Goal: Obtain resource: Download file/media

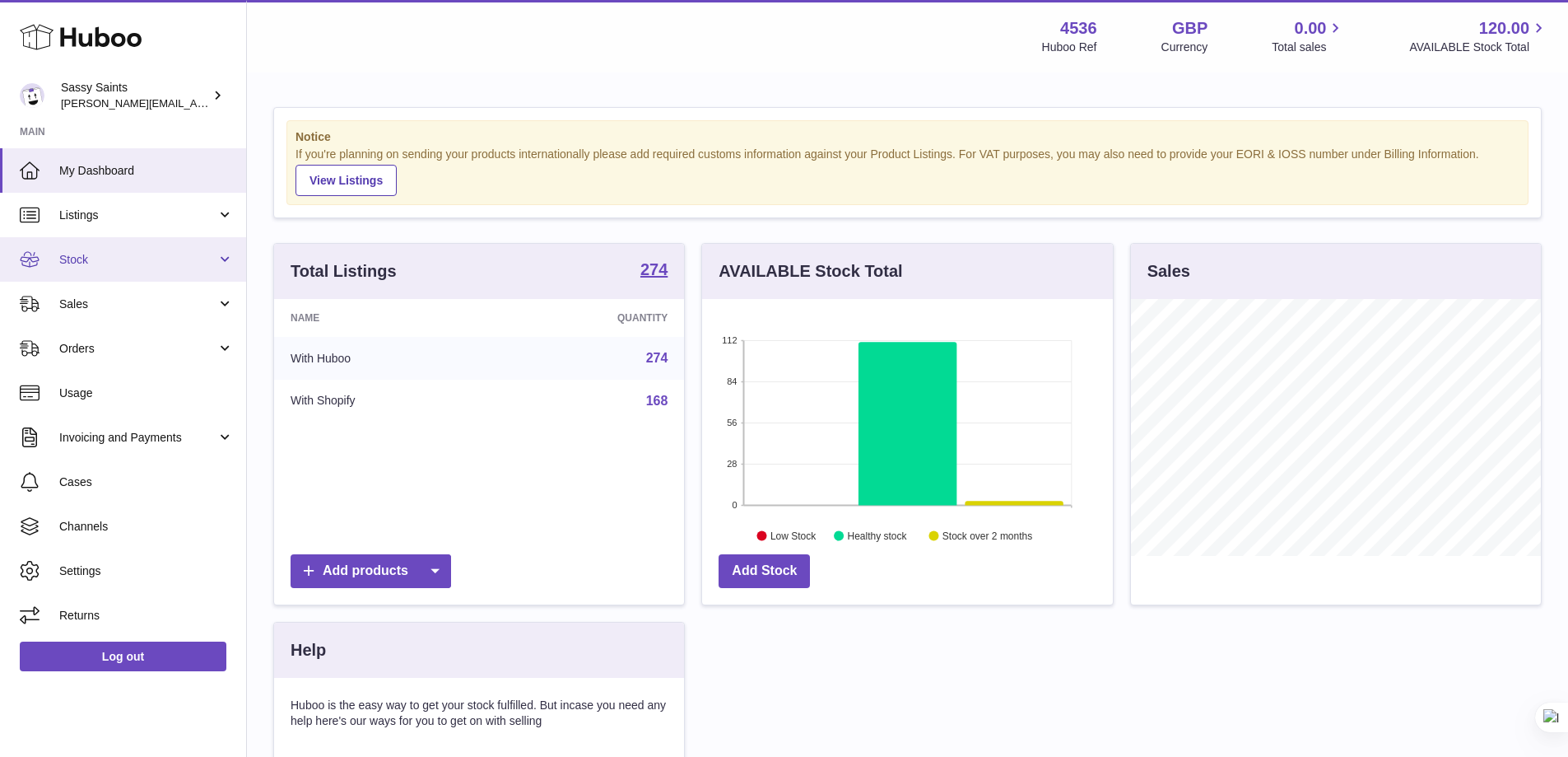
click at [55, 275] on link "Stock" at bounding box center [123, 259] width 247 height 45
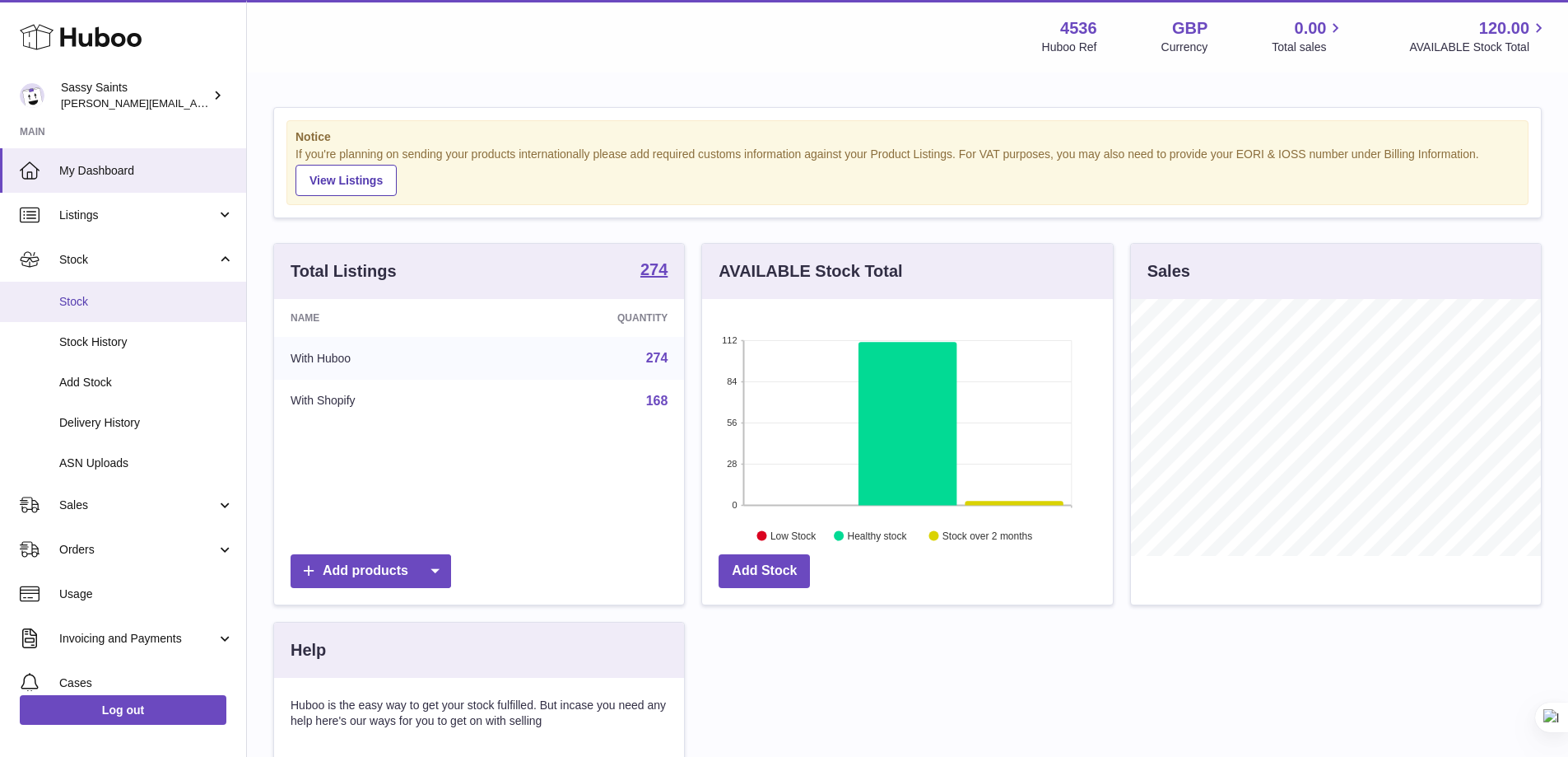
scroll to position [823282, 822856]
click at [93, 299] on span "Stock" at bounding box center [146, 302] width 174 height 16
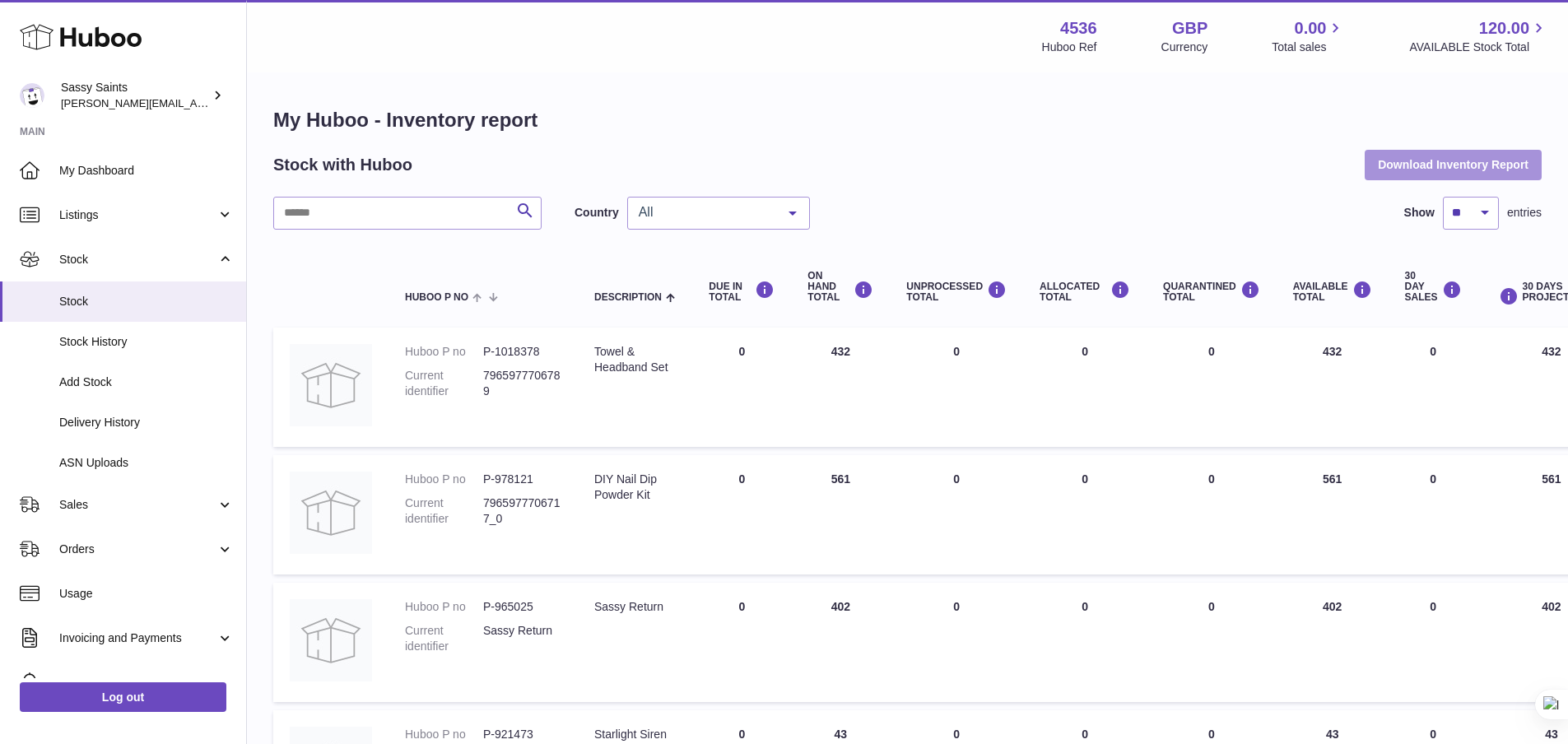
click at [1380, 164] on button "Download Inventory Report" at bounding box center [1454, 164] width 177 height 29
